Goal: Task Accomplishment & Management: Complete application form

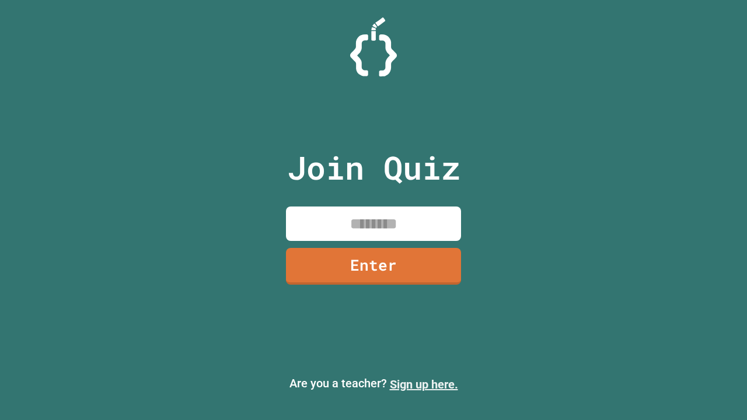
click at [423, 384] on link "Sign up here." at bounding box center [424, 384] width 68 height 14
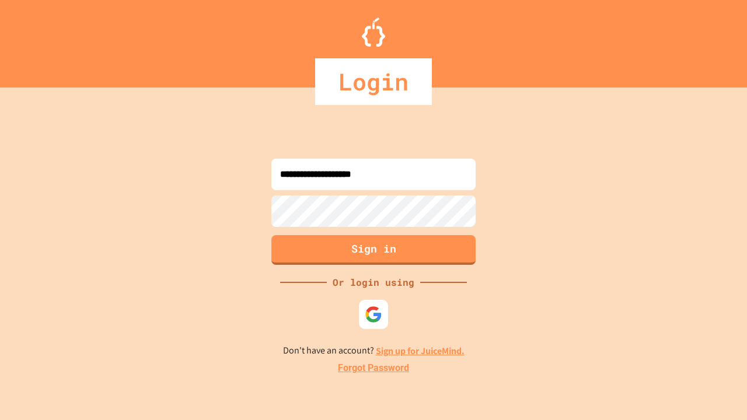
type input "**********"
